Goal: Find specific page/section: Find specific page/section

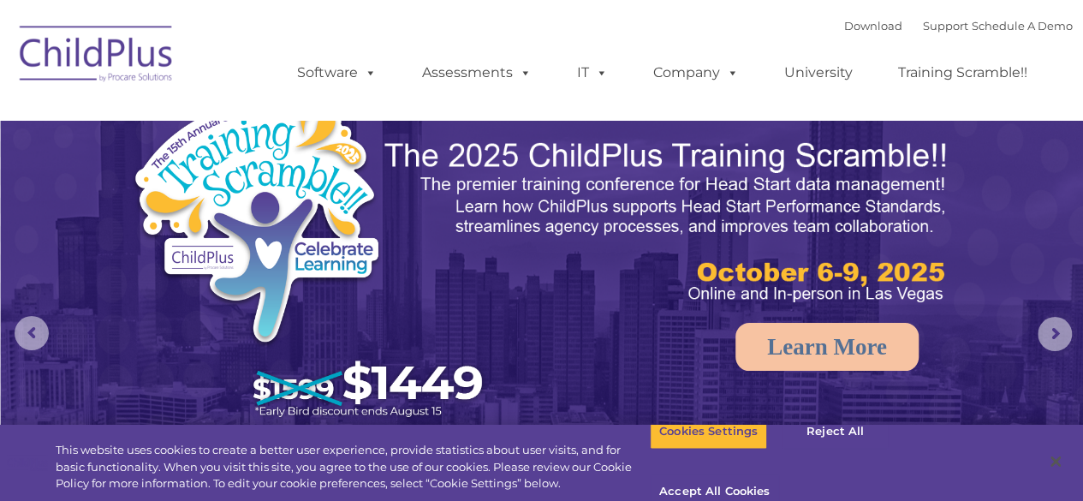
select select "MEDIUM"
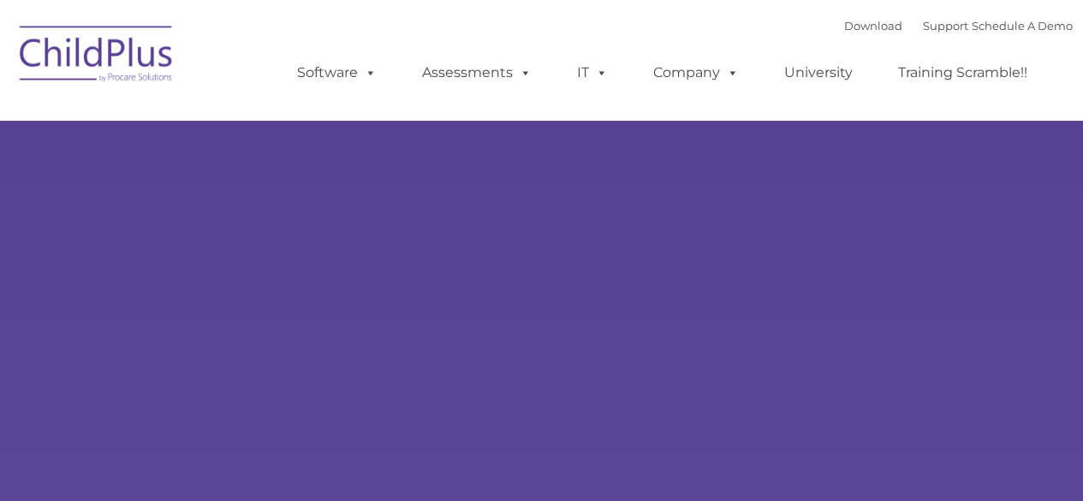
type input ""
select select "MEDIUM"
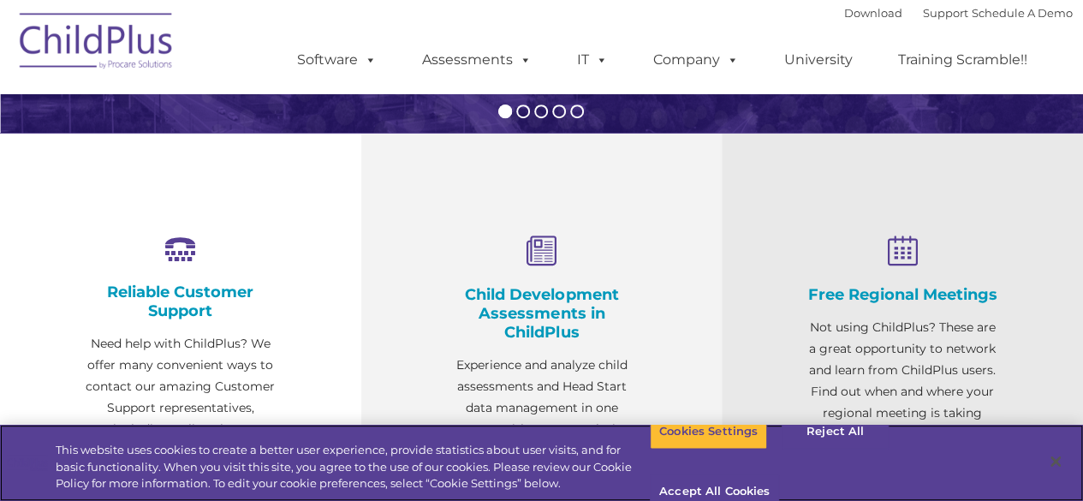
scroll to position [377, 0]
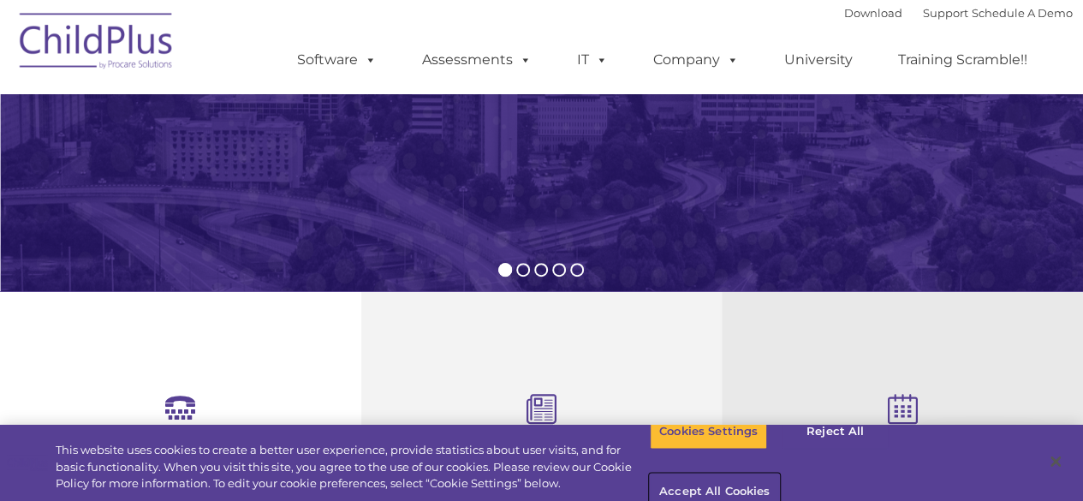
click at [779, 474] on button "Accept All Cookies" at bounding box center [714, 492] width 129 height 36
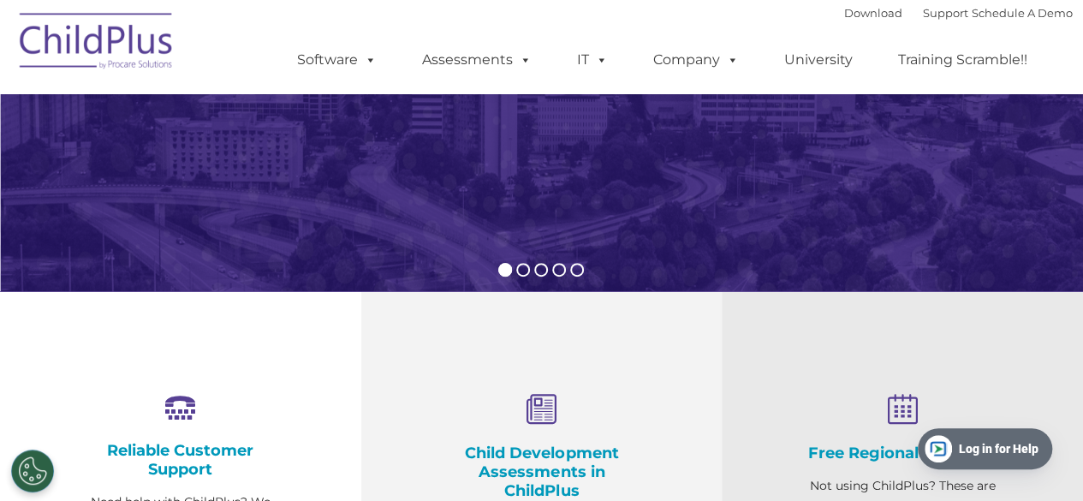
scroll to position [0, 0]
